Goal: Check status: Check status

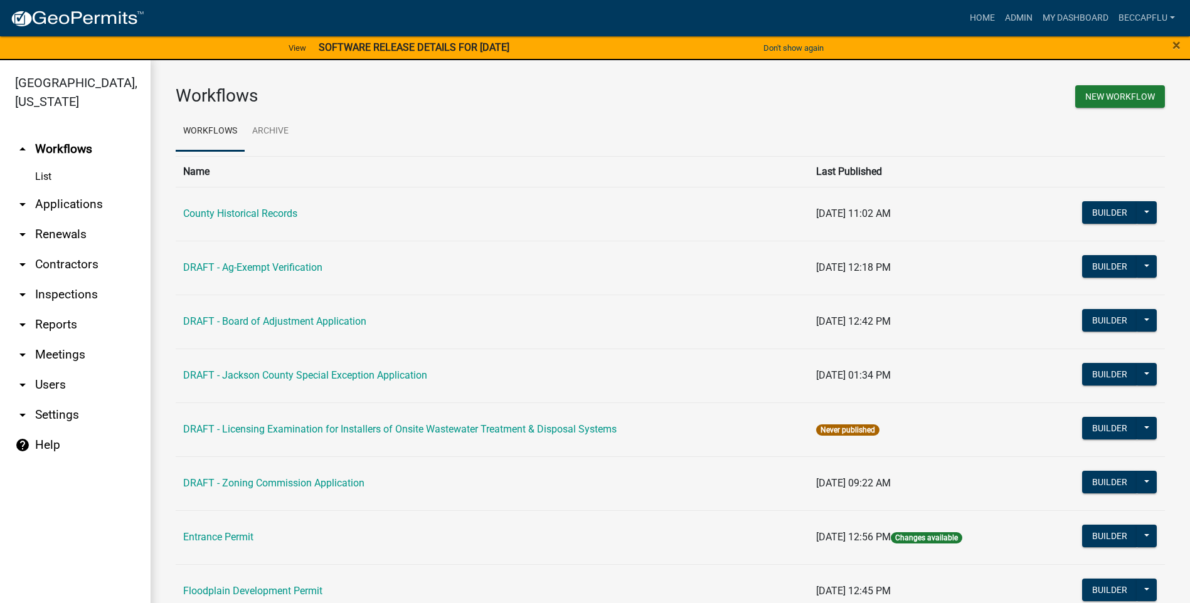
scroll to position [413, 0]
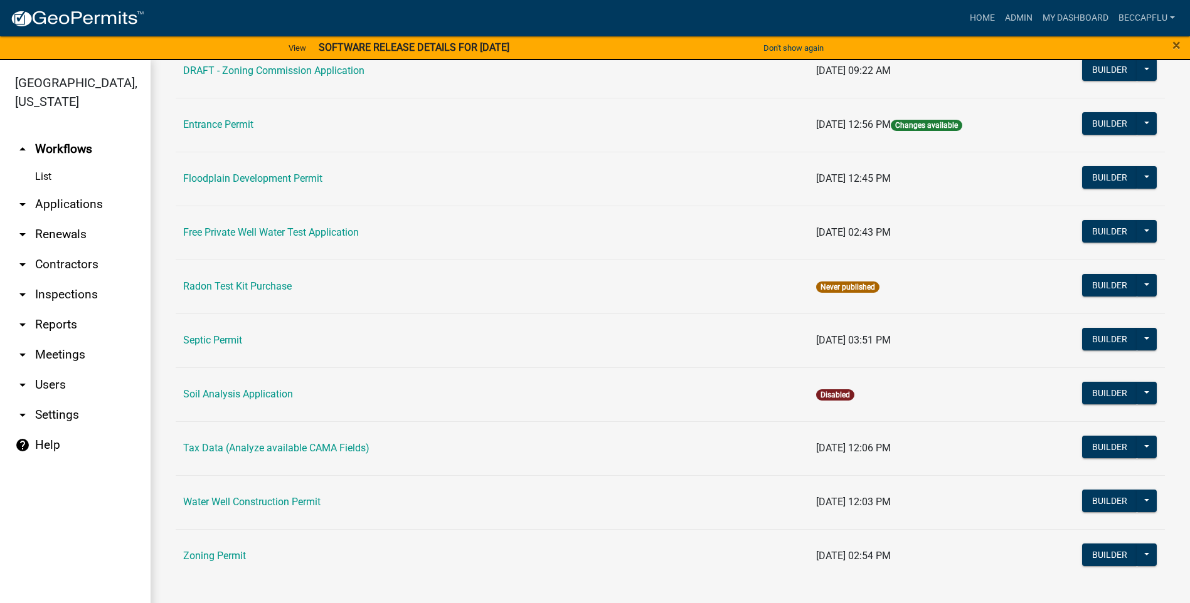
click at [80, 189] on link "arrow_drop_down Applications" at bounding box center [75, 204] width 151 height 30
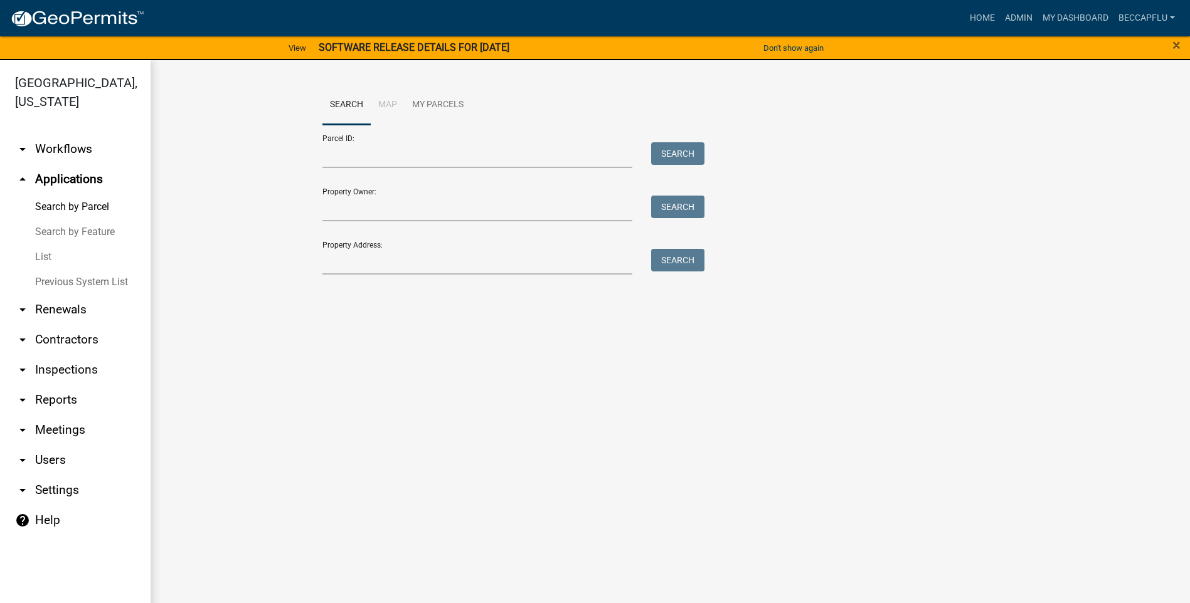
click at [41, 245] on link "List" at bounding box center [75, 257] width 151 height 25
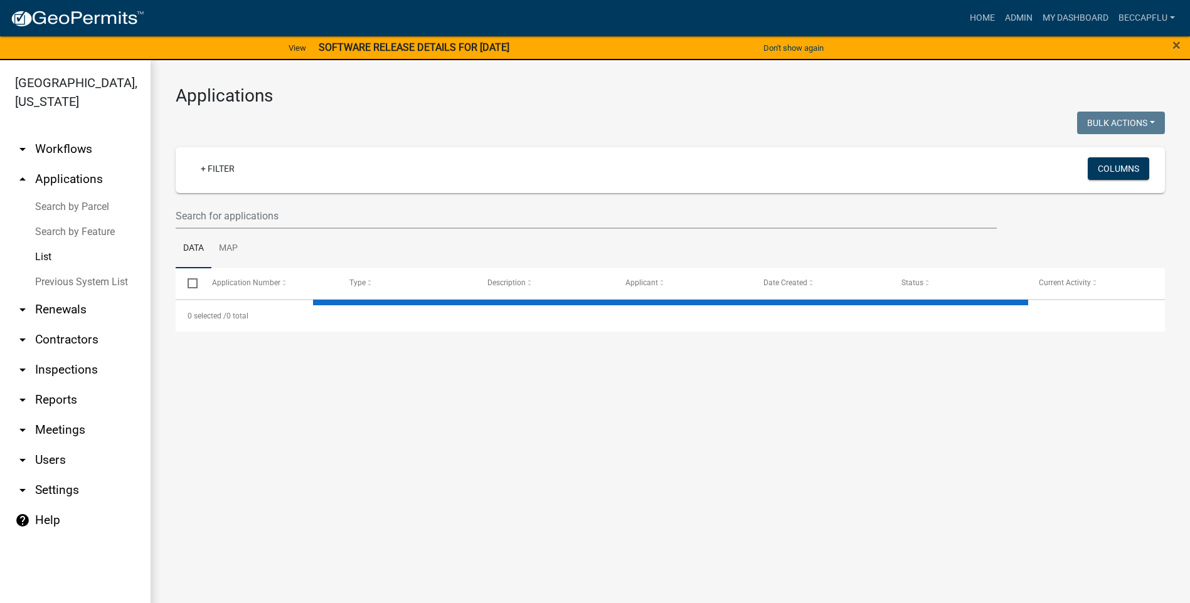
select select "3: 100"
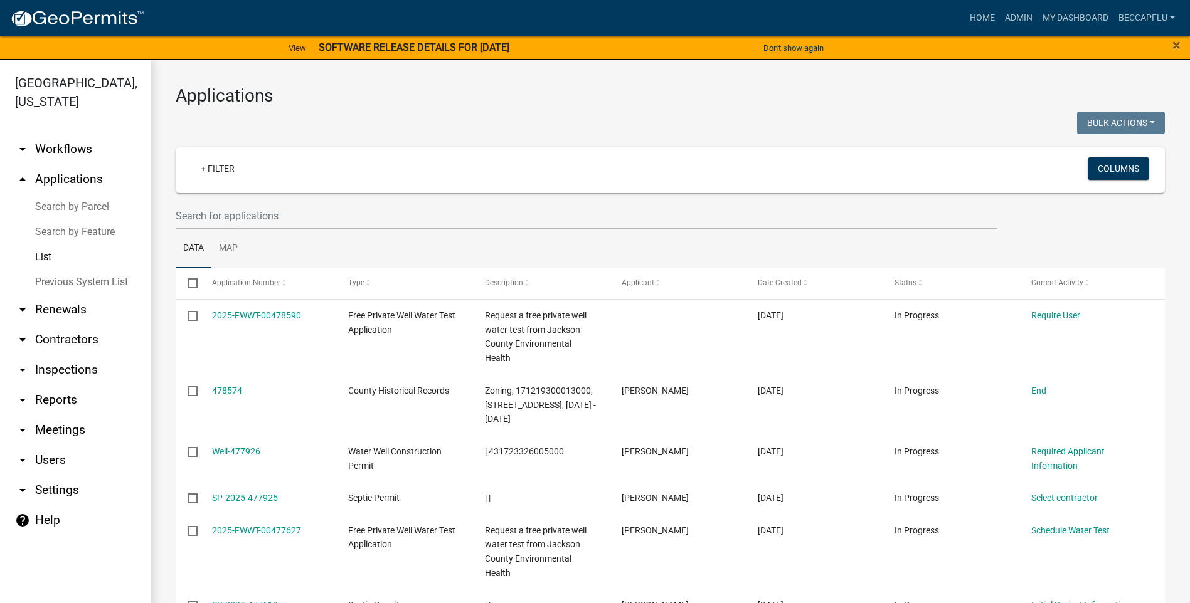
click at [43, 245] on link "List" at bounding box center [75, 257] width 151 height 25
click at [213, 169] on link "+ Filter" at bounding box center [218, 168] width 54 height 23
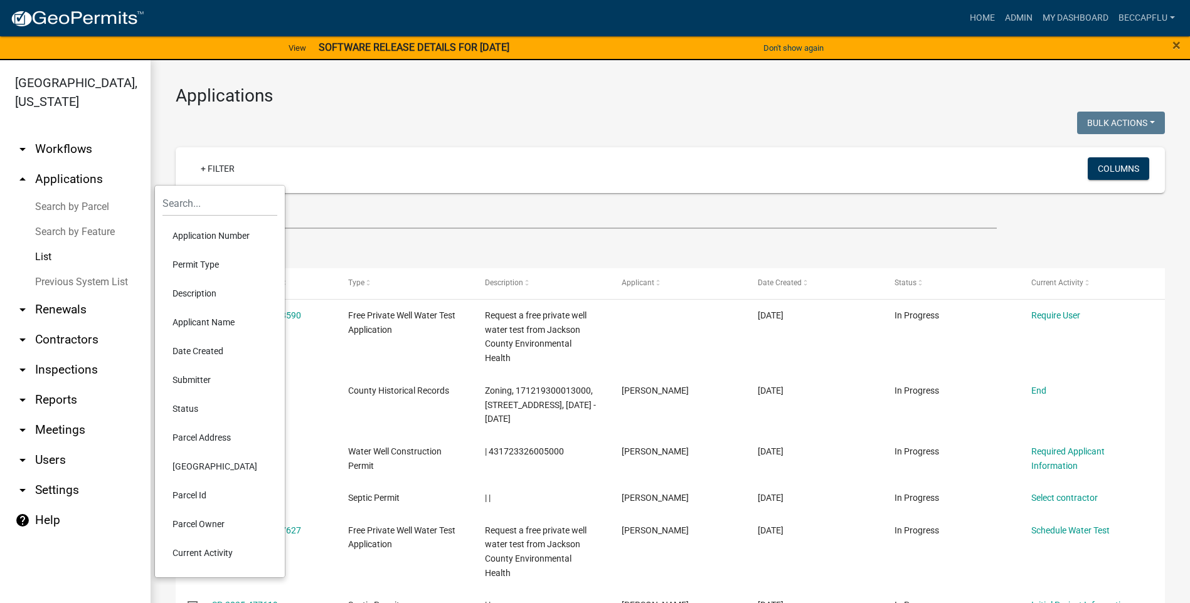
click at [208, 263] on li "Permit Type" at bounding box center [219, 264] width 115 height 29
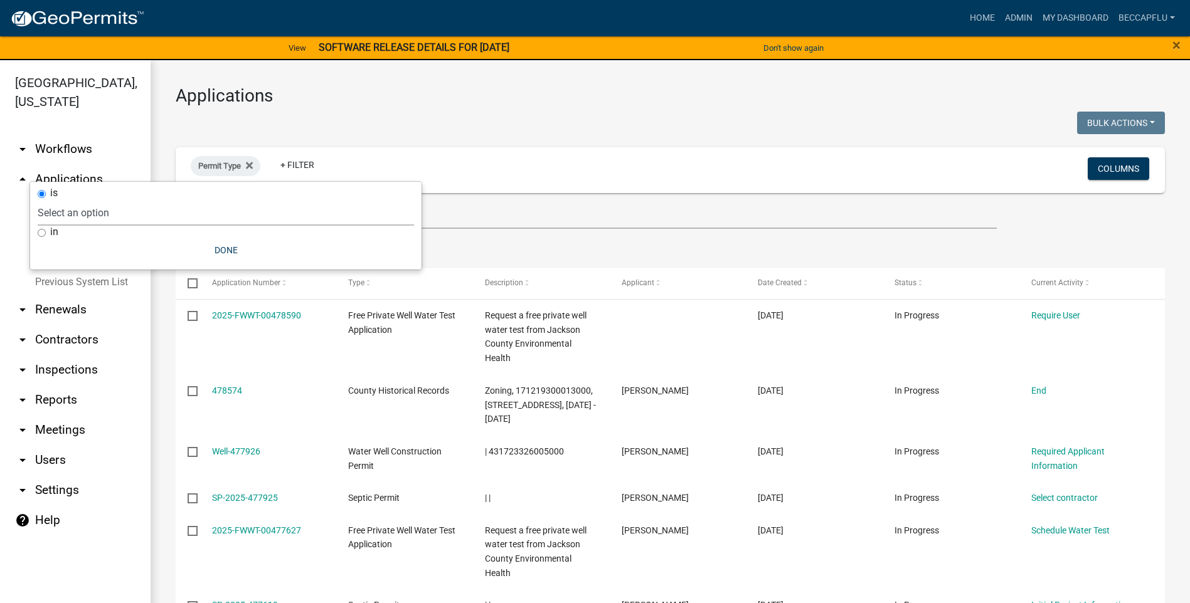
click at [78, 213] on select "Select an option County Historical Records DRAFT - Ag-Exempt Verification DRAFT…" at bounding box center [226, 213] width 376 height 26
select select "94af8675-8182-4df1-896b-73d3f368e8d1"
click at [68, 200] on select "Select an option County Historical Records DRAFT - Ag-Exempt Verification DRAFT…" at bounding box center [226, 213] width 376 height 26
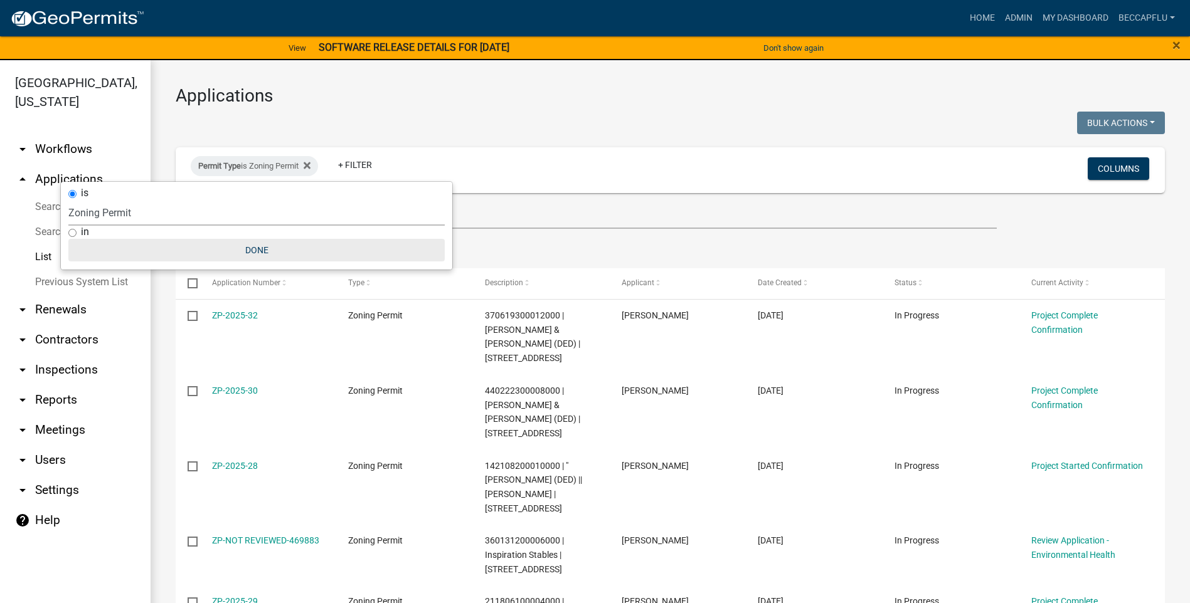
click at [251, 253] on button "Done" at bounding box center [256, 250] width 376 height 23
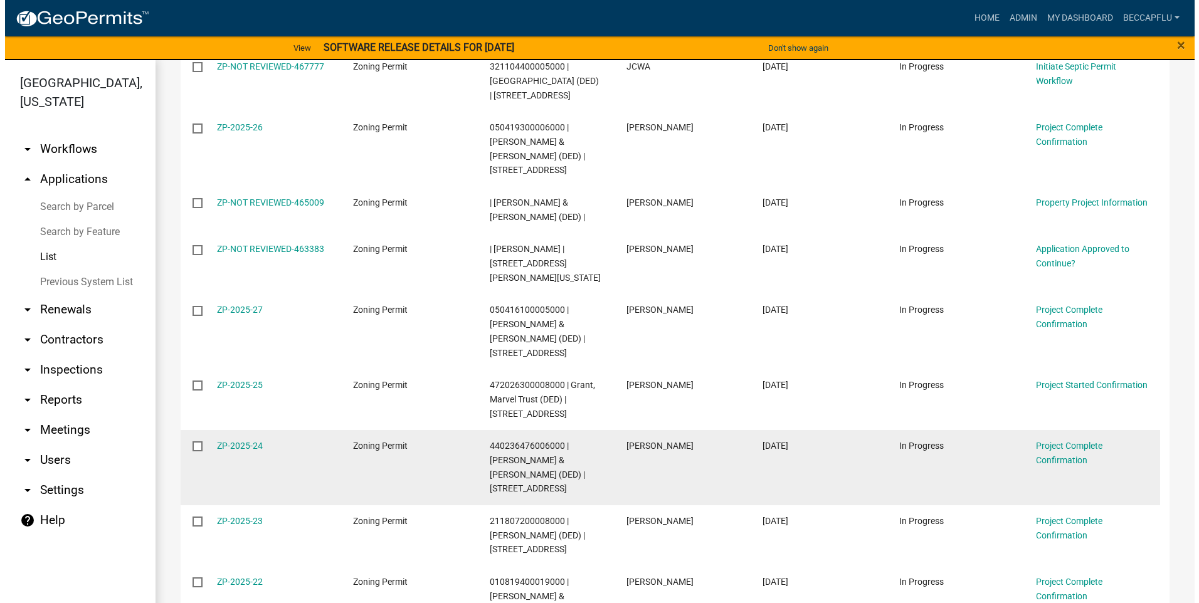
scroll to position [674, 0]
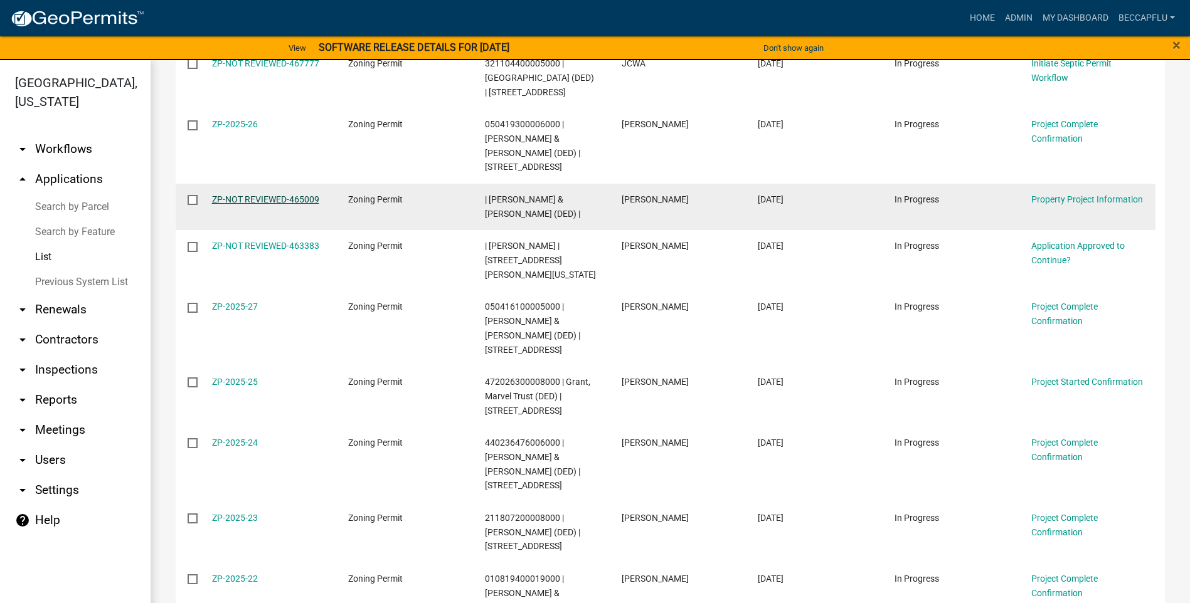
click at [255, 194] on link "ZP-NOT REVIEWED-465009" at bounding box center [265, 199] width 107 height 10
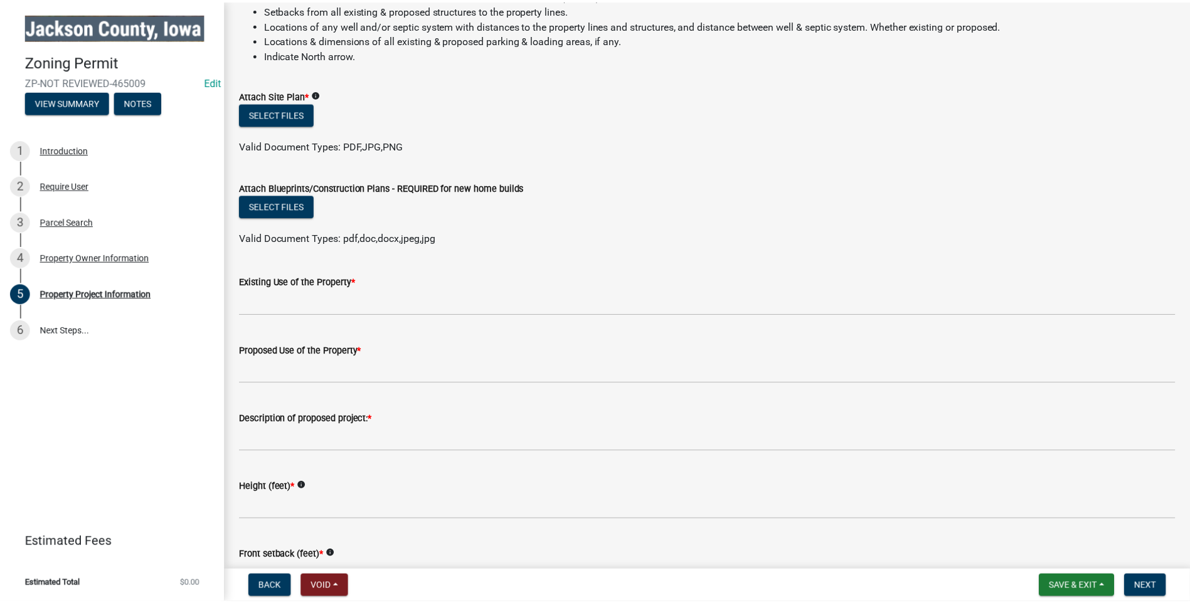
scroll to position [1489, 0]
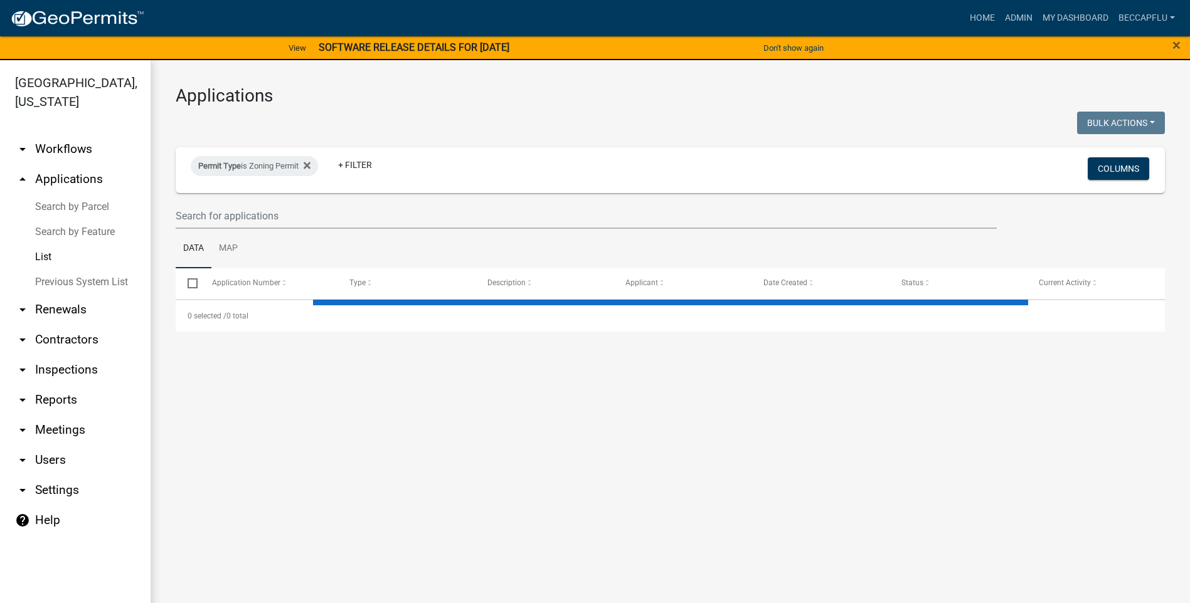
select select "3: 100"
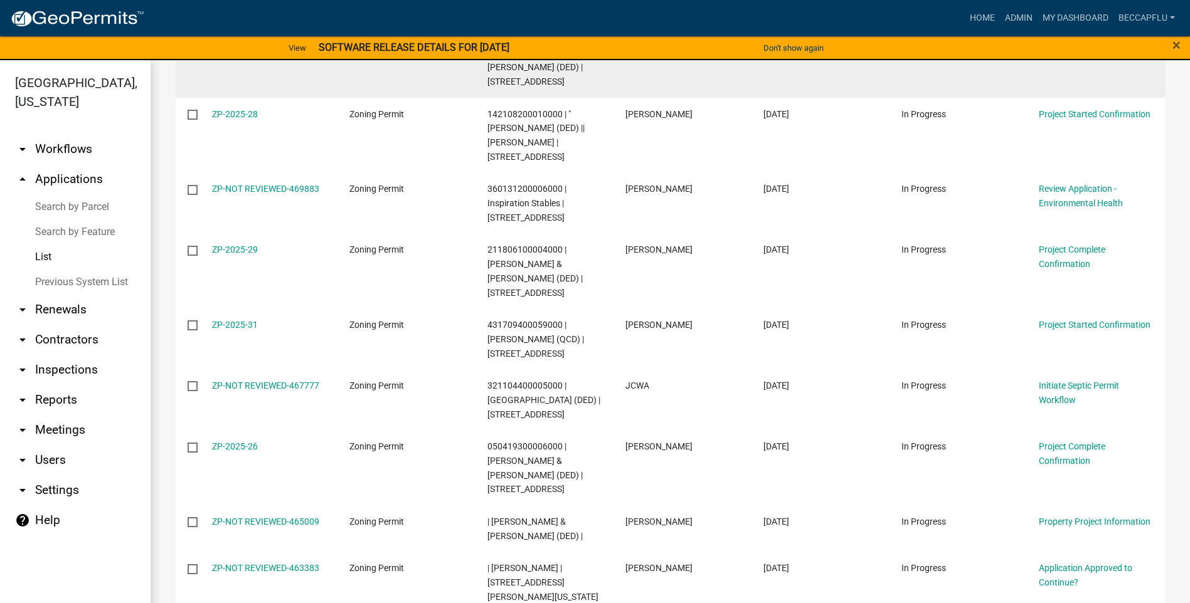
scroll to position [361, 0]
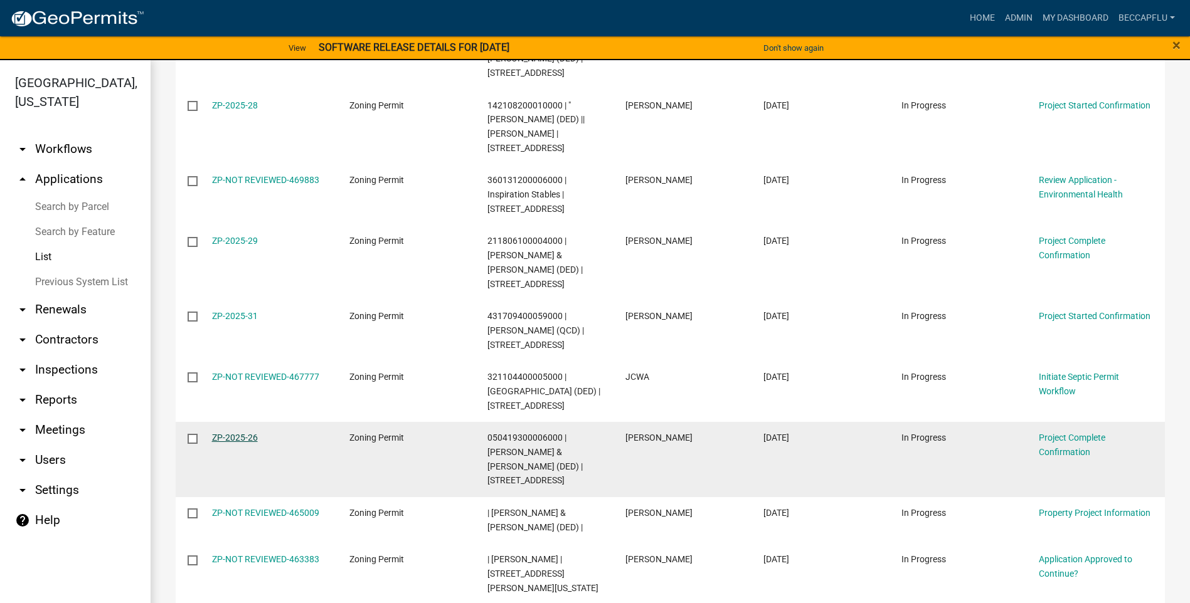
click at [214, 433] on link "ZP-2025-26" at bounding box center [235, 438] width 46 height 10
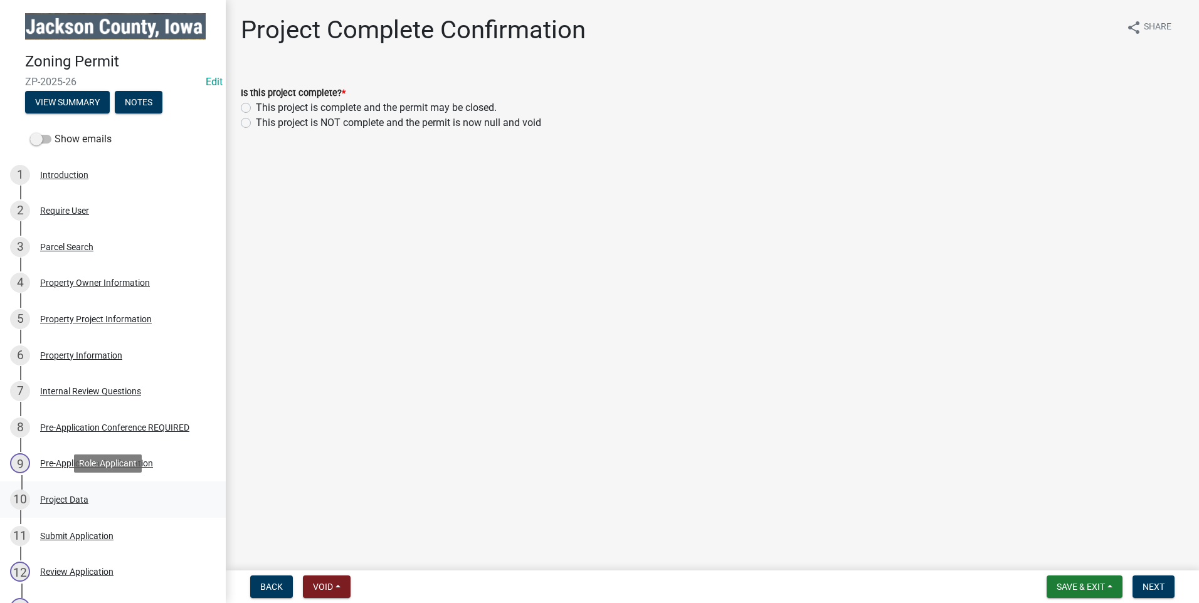
click at [75, 497] on div "Project Data" at bounding box center [64, 499] width 48 height 9
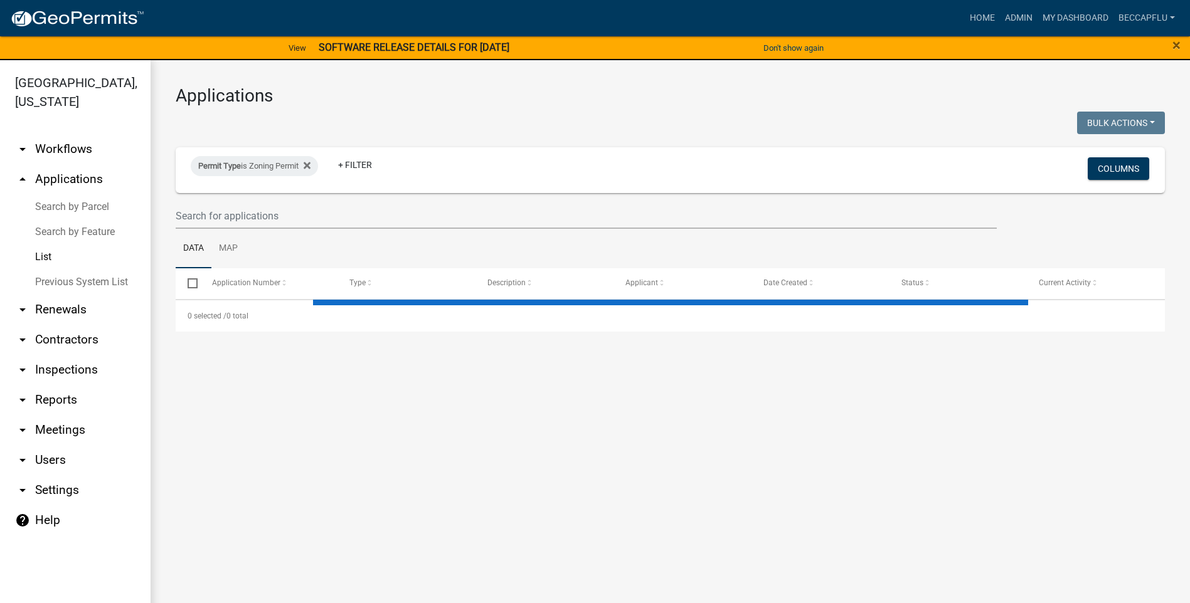
select select "3: 100"
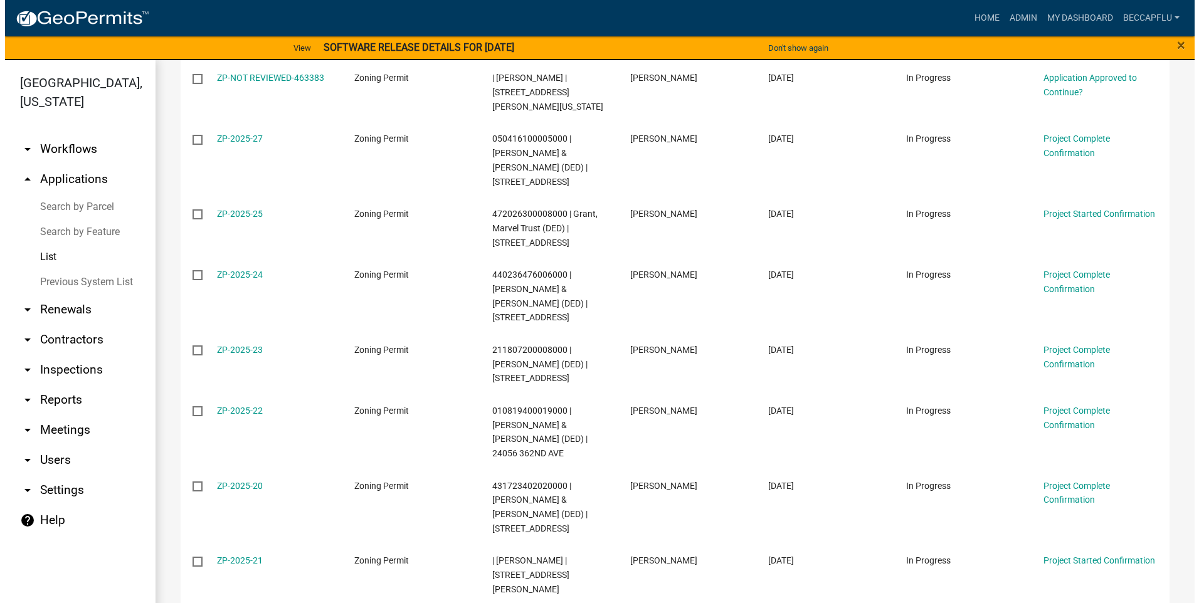
scroll to position [847, 0]
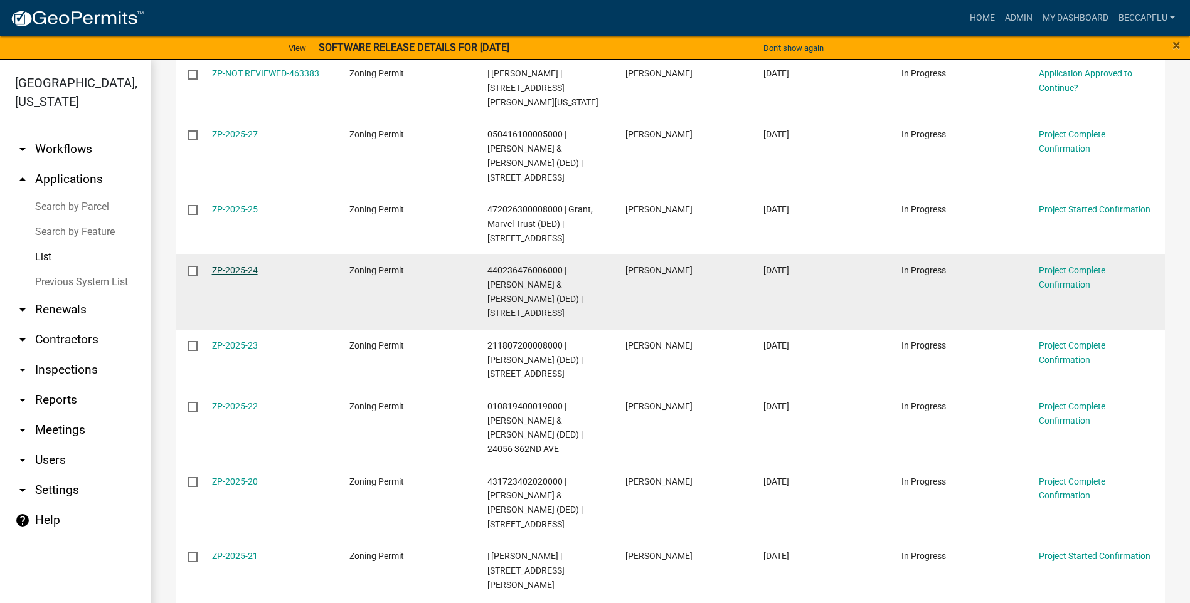
click at [246, 265] on link "ZP-2025-24" at bounding box center [235, 270] width 46 height 10
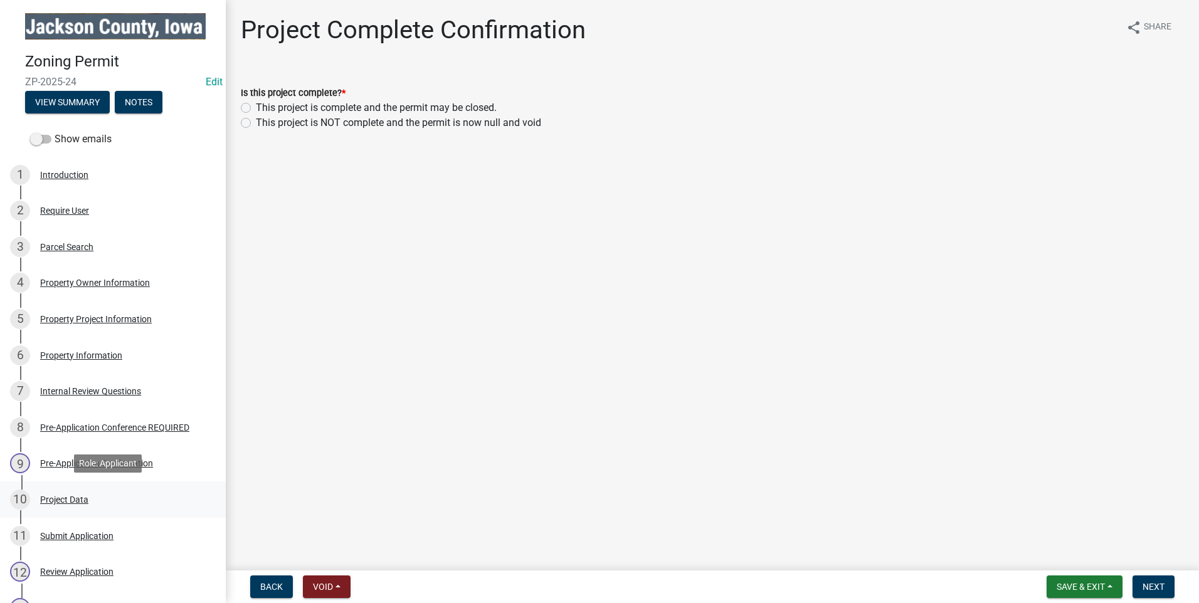
click at [56, 496] on div "Project Data" at bounding box center [64, 499] width 48 height 9
